Goal: Check status: Check status

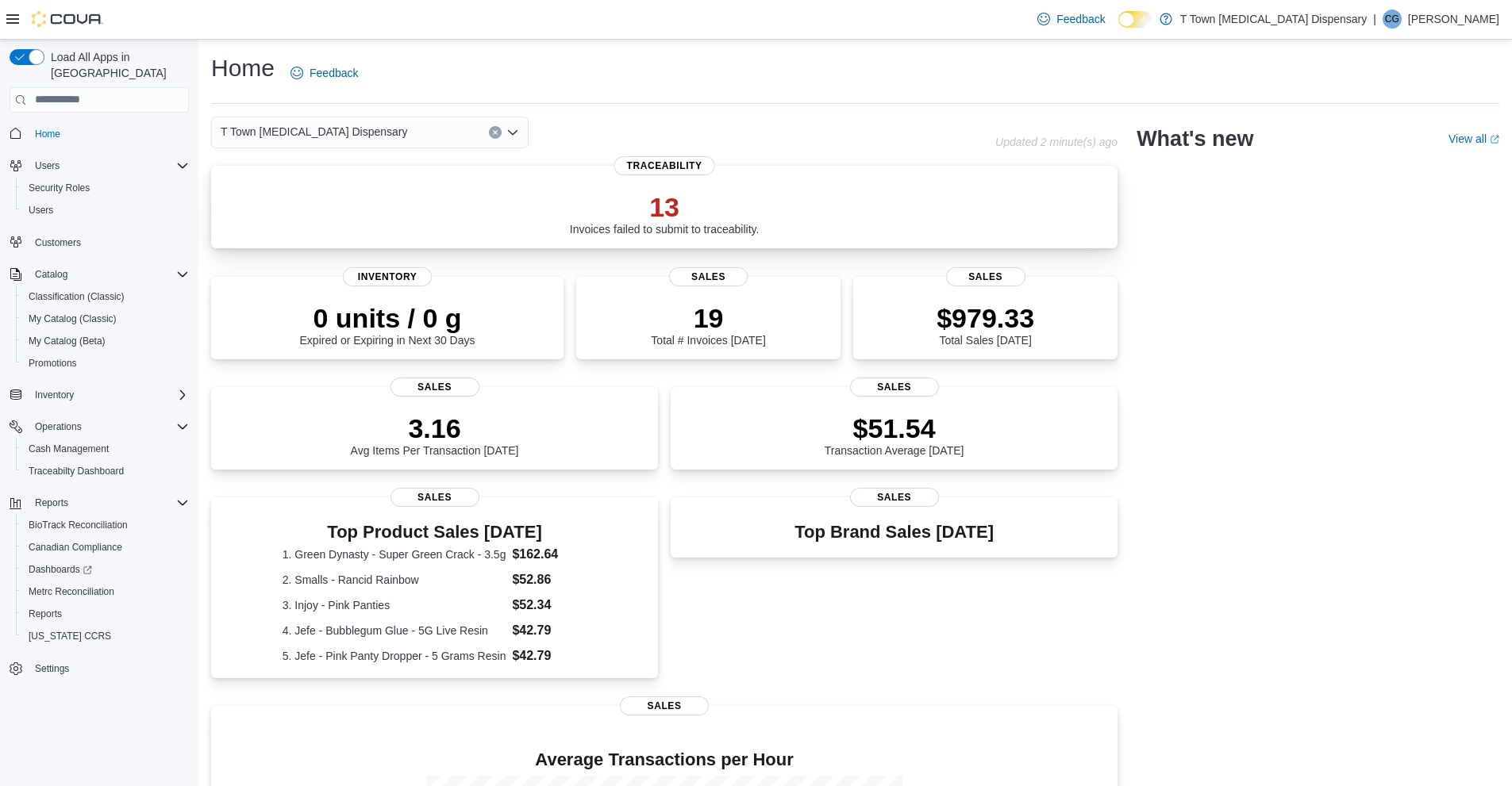
click at [517, 189] on div "13 Invoices failed to submit to traceability. Traceability" at bounding box center [664, 207] width 906 height 83
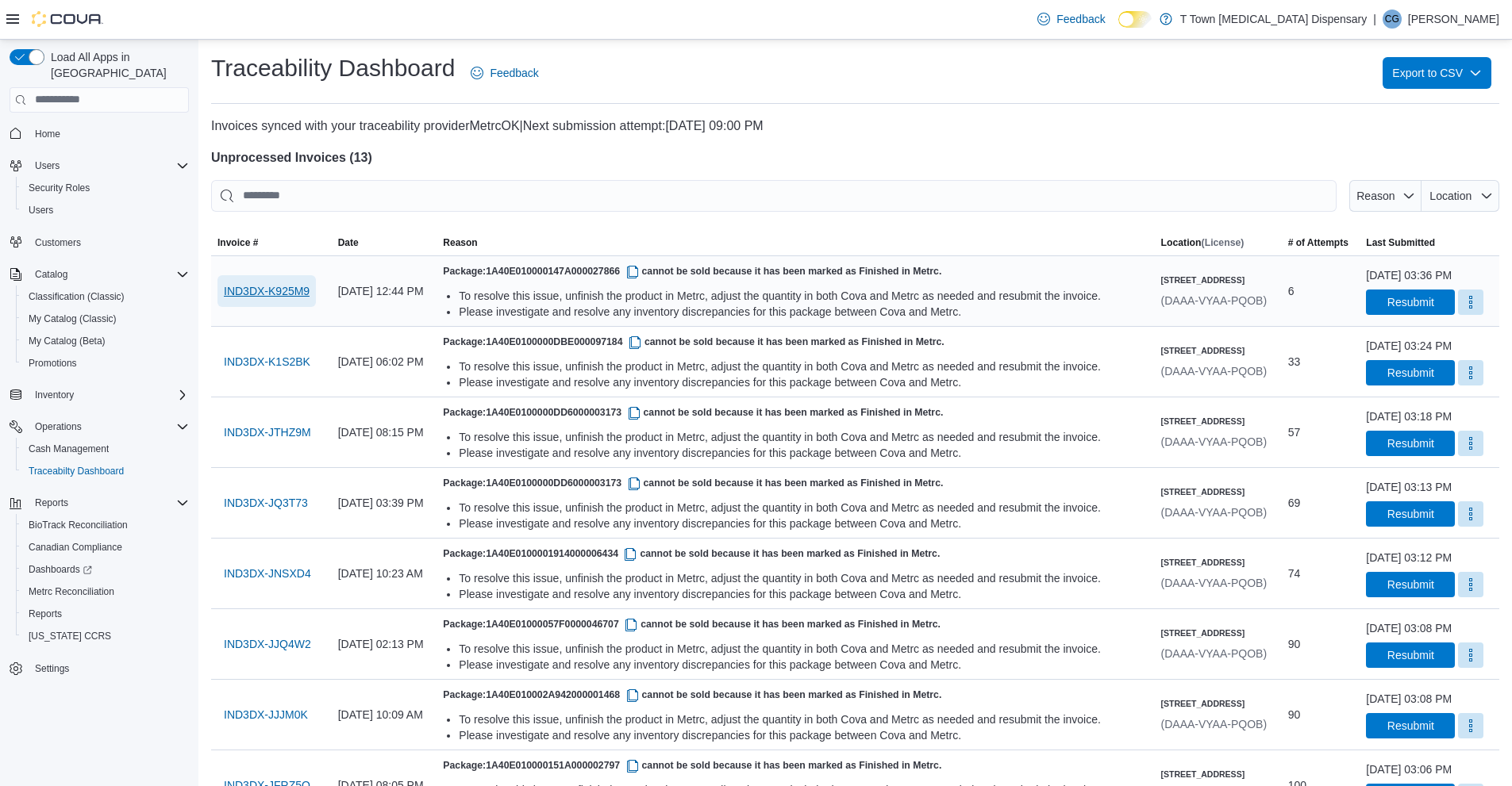
click at [238, 293] on span "IND3DX-K925M9" at bounding box center [266, 291] width 86 height 16
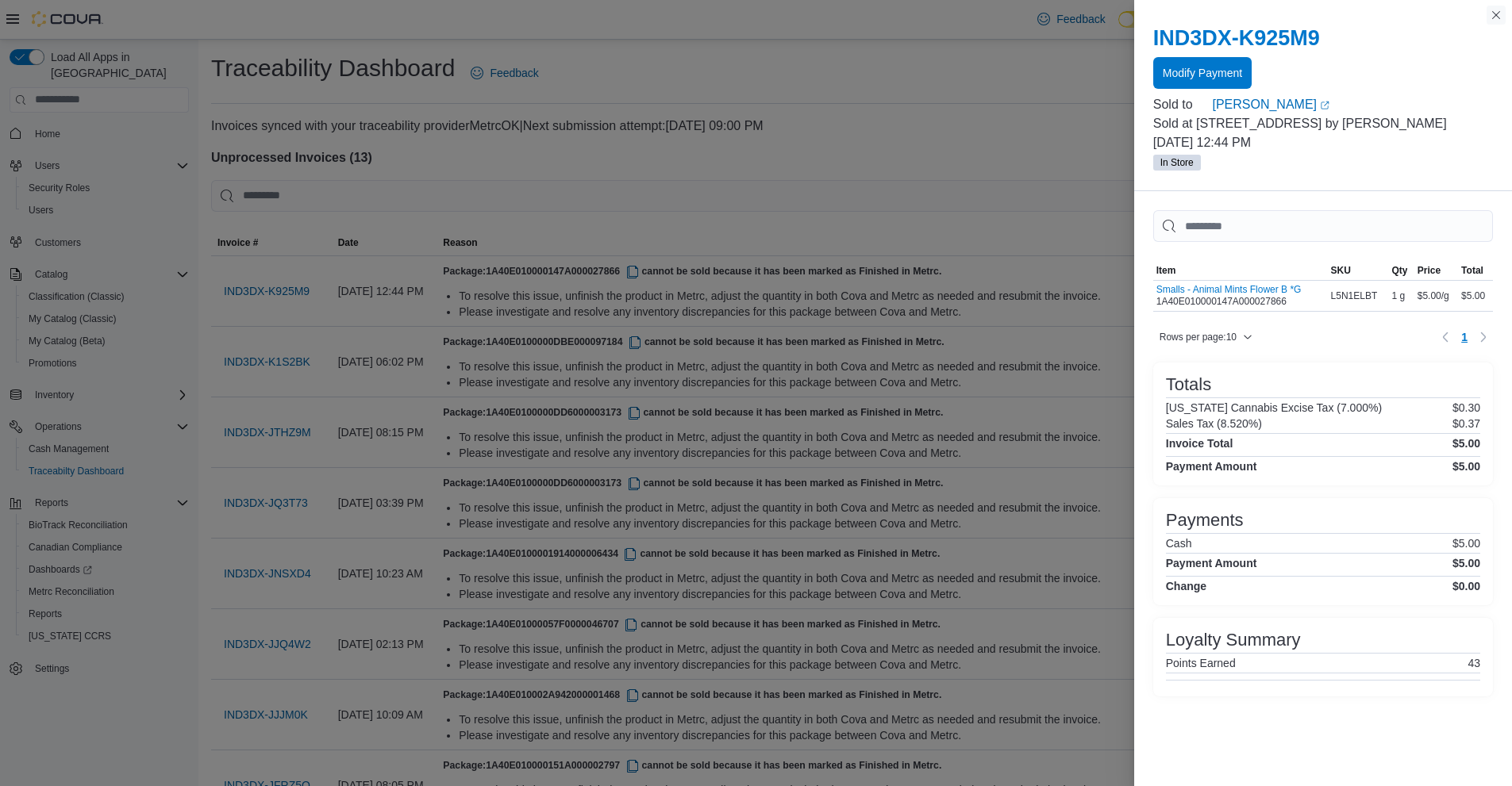
click at [1502, 12] on button "Close this dialog" at bounding box center [1496, 15] width 19 height 19
